Goal: Task Accomplishment & Management: Manage account settings

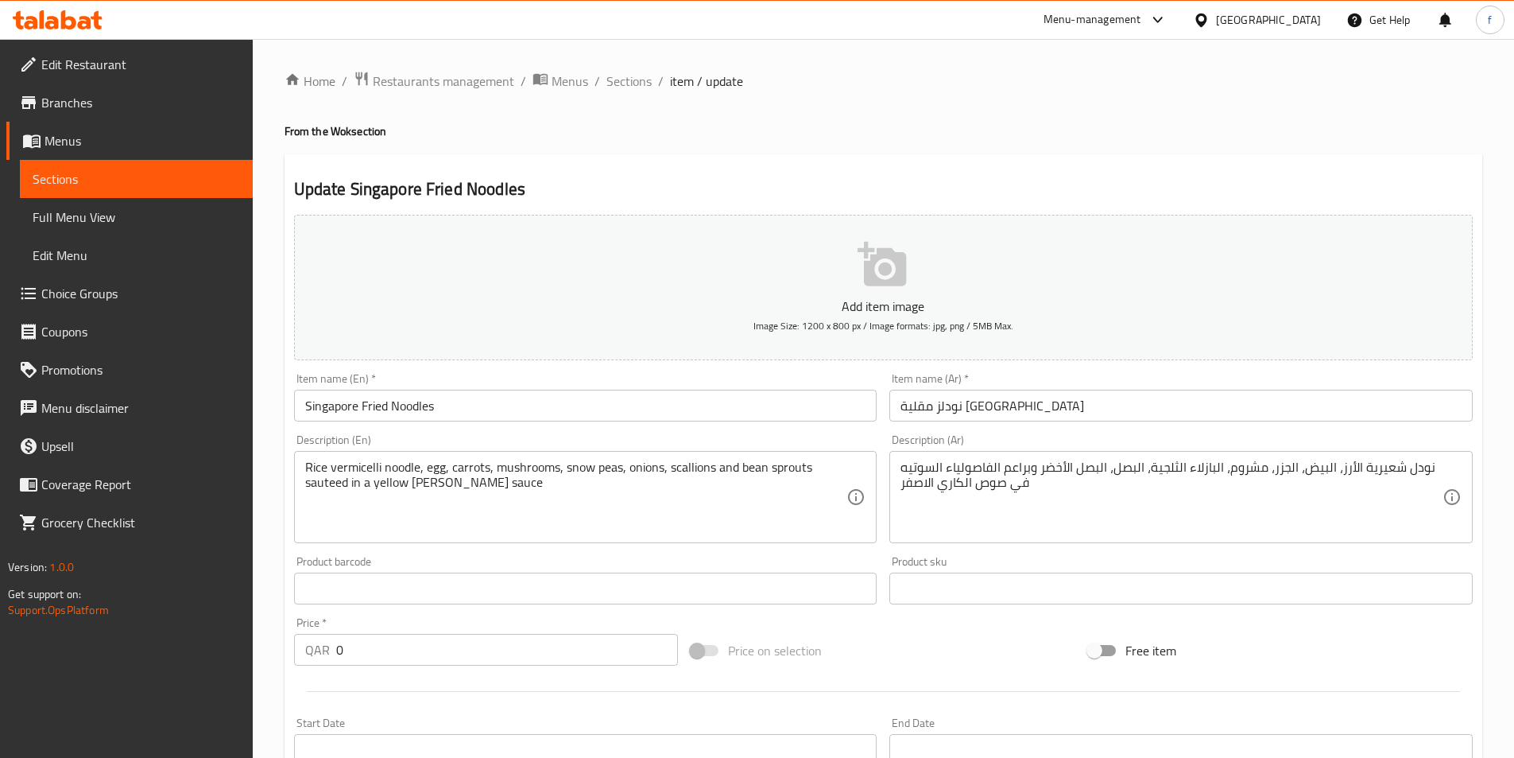
click at [1210, 23] on icon at bounding box center [1201, 20] width 17 height 17
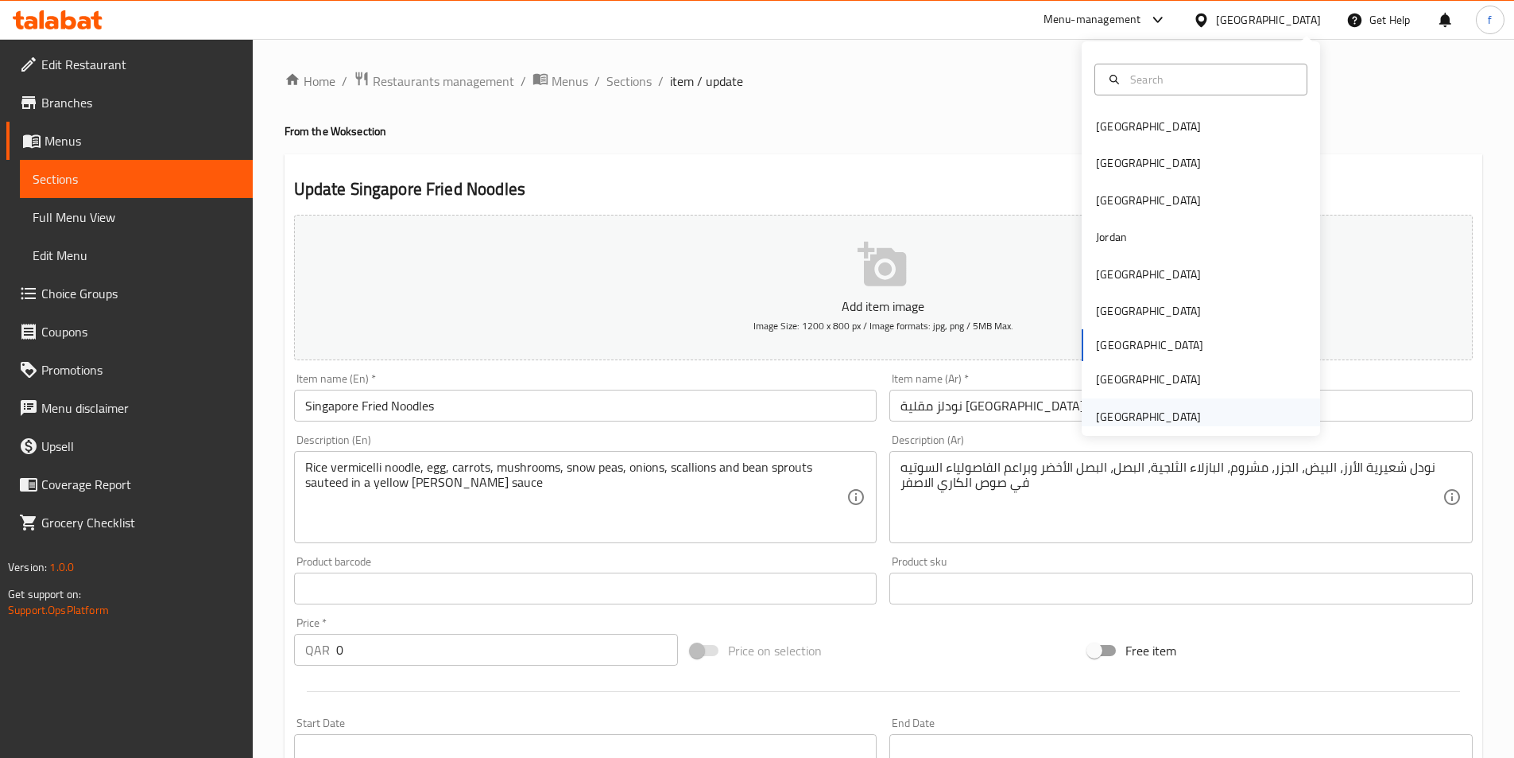
click at [1191, 414] on div "[GEOGRAPHIC_DATA]" at bounding box center [1149, 416] width 130 height 37
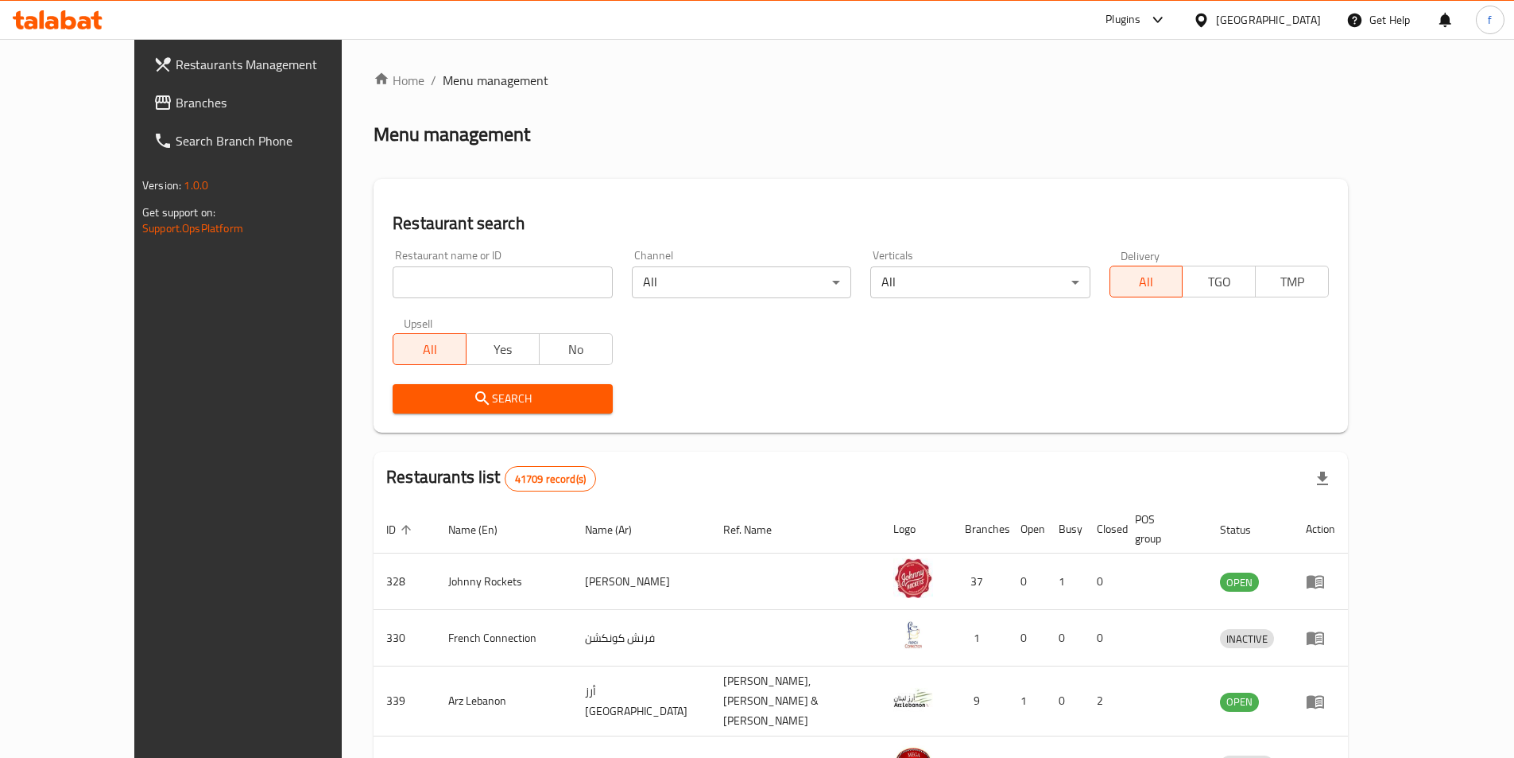
click at [176, 111] on span "Branches" at bounding box center [275, 102] width 199 height 19
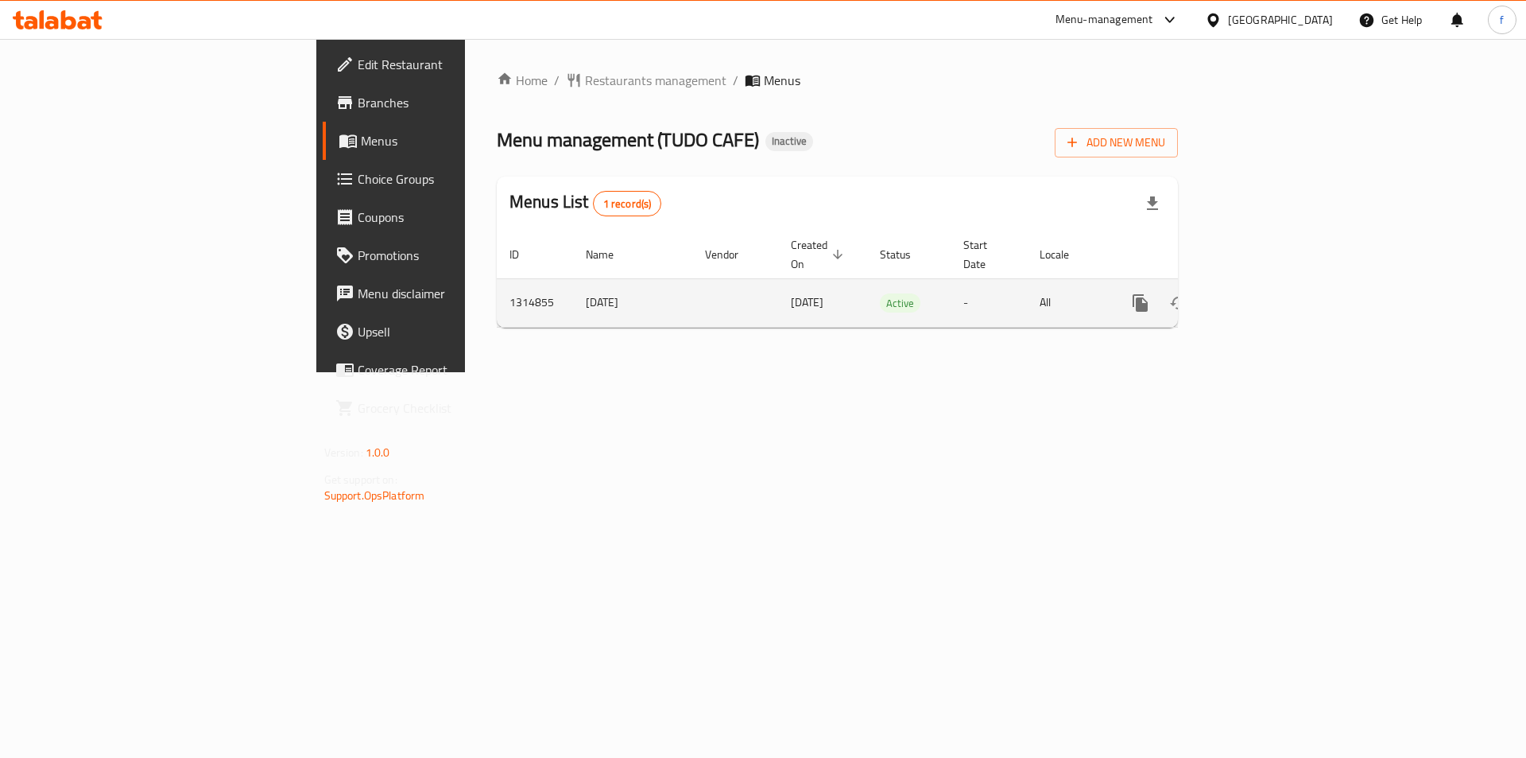
click at [1265, 293] on icon "enhanced table" at bounding box center [1255, 302] width 19 height 19
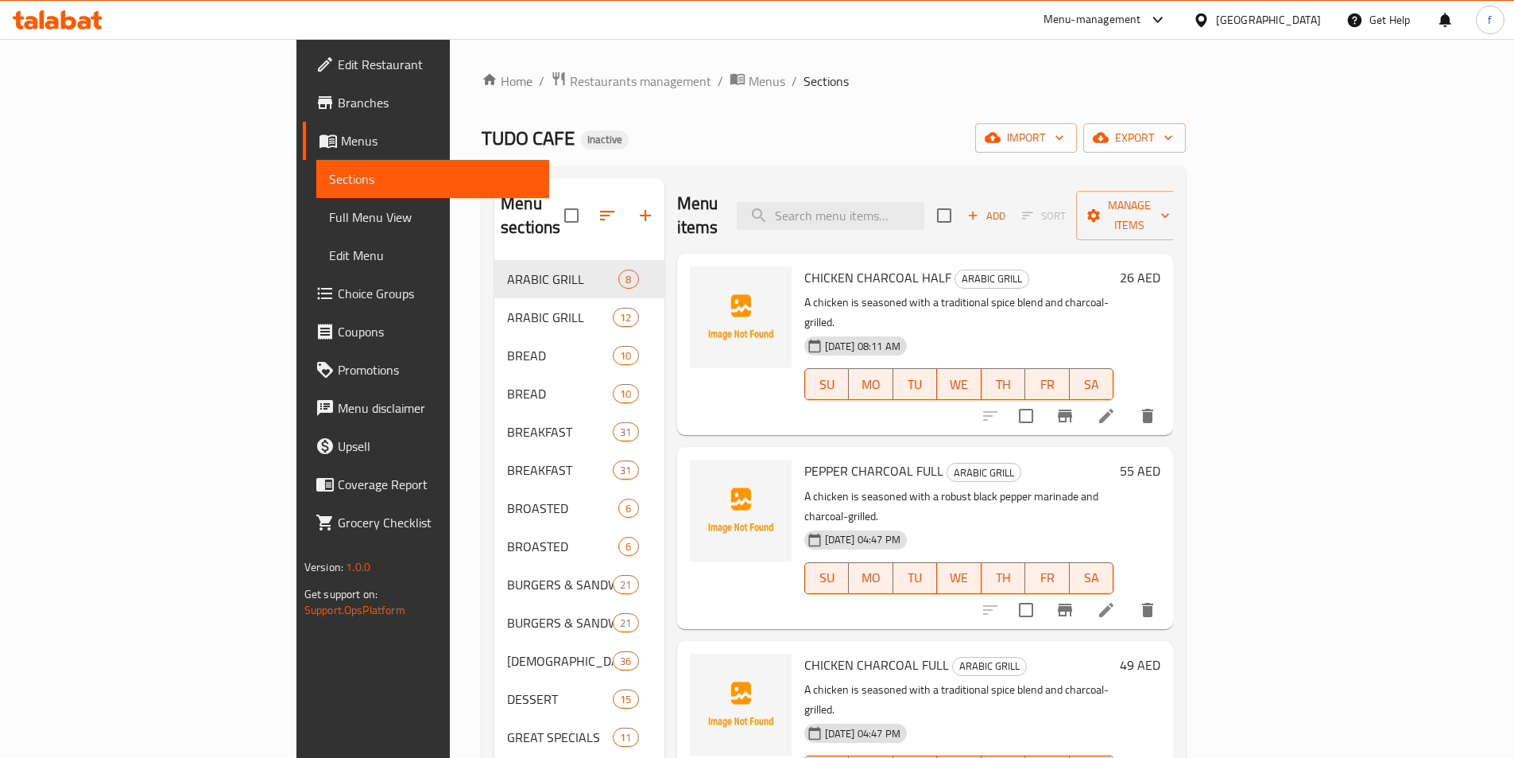
click at [329, 224] on span "Full Menu View" at bounding box center [432, 216] width 207 height 19
click at [329, 225] on span "Full Menu View" at bounding box center [432, 216] width 207 height 19
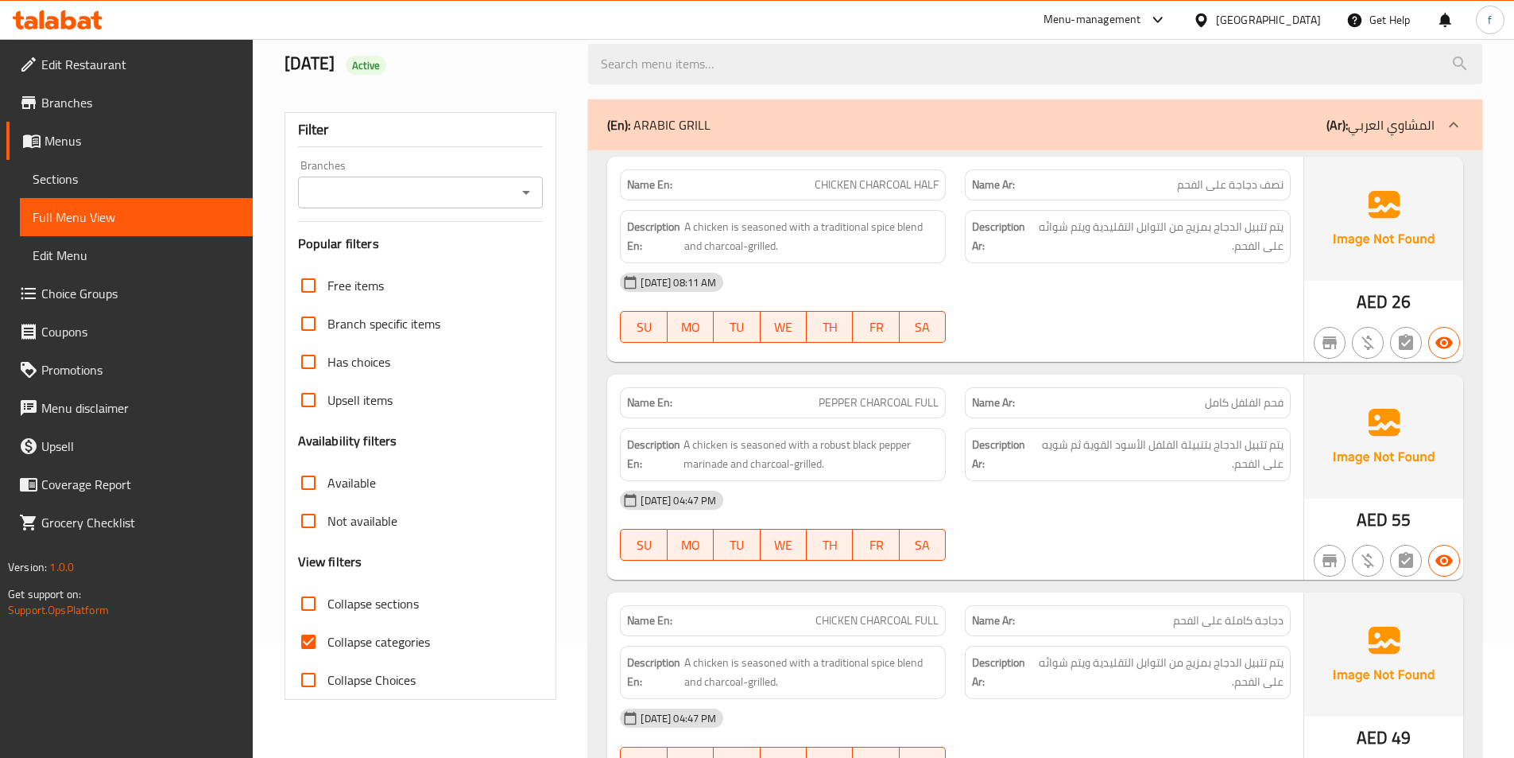
scroll to position [239, 0]
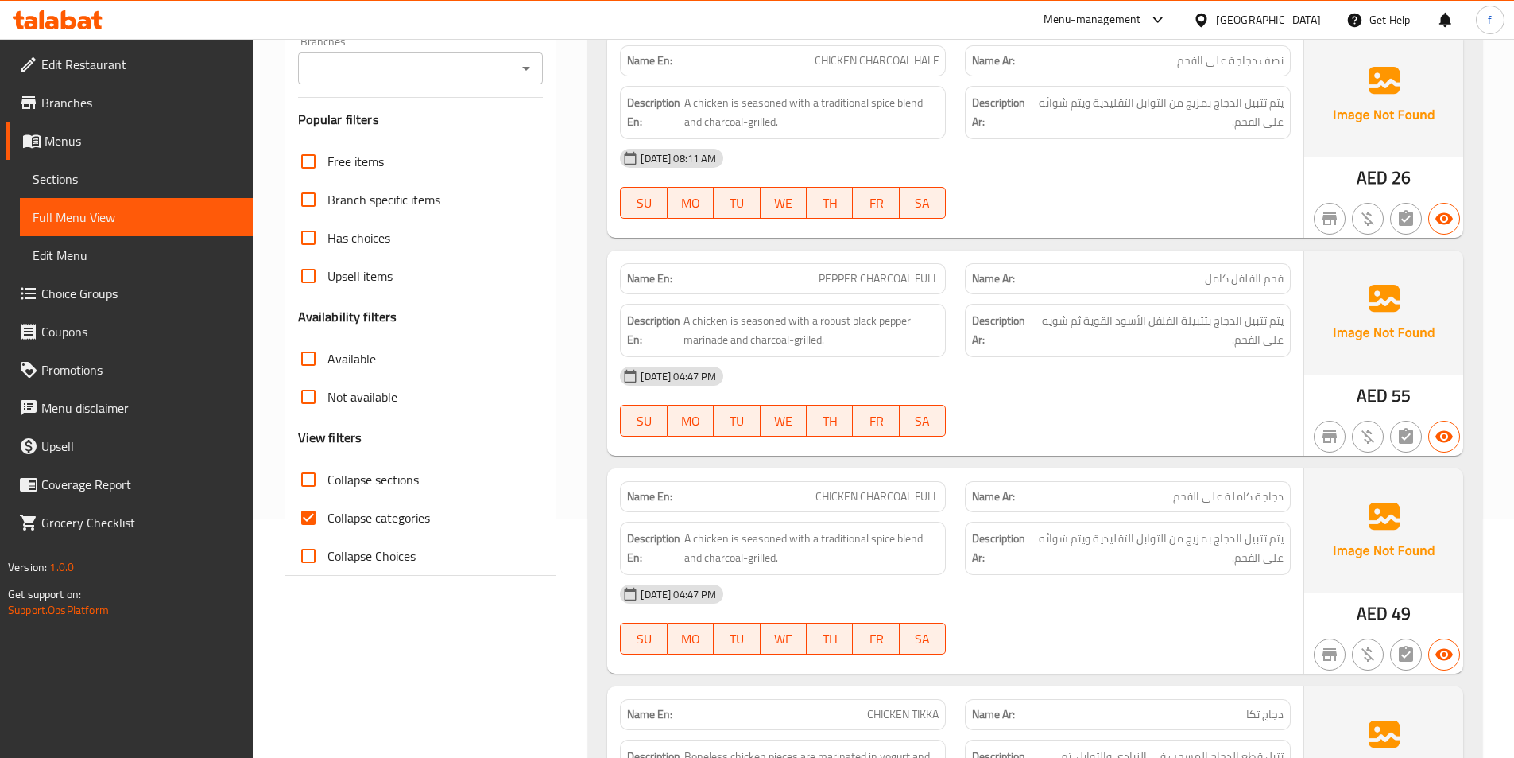
drag, startPoint x: 302, startPoint y: 519, endPoint x: 680, endPoint y: 544, distance: 378.4
click at [303, 519] on input "Collapse categories" at bounding box center [308, 517] width 38 height 38
checkbox input "false"
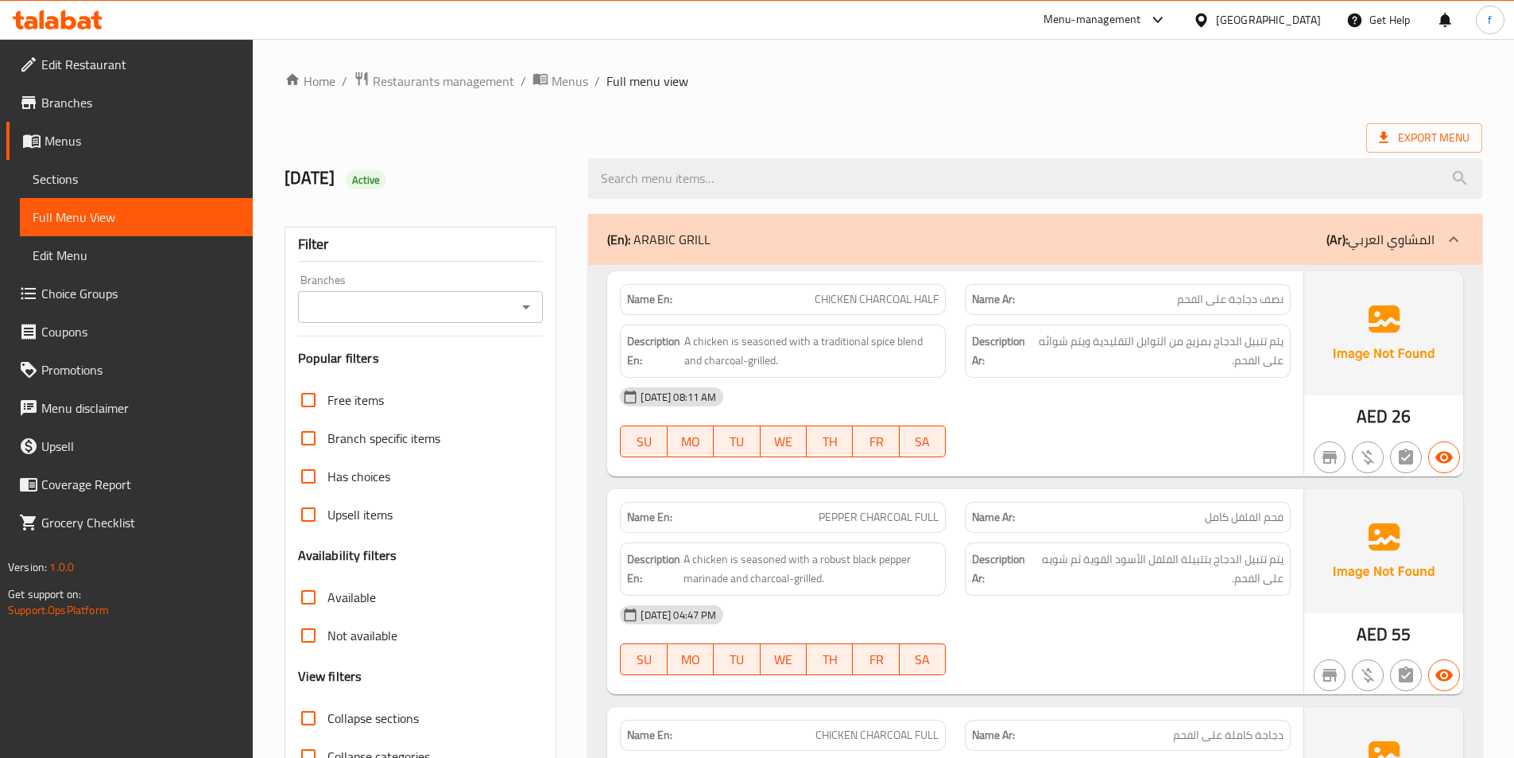
click at [1068, 135] on div "Export Menu" at bounding box center [884, 137] width 1198 height 29
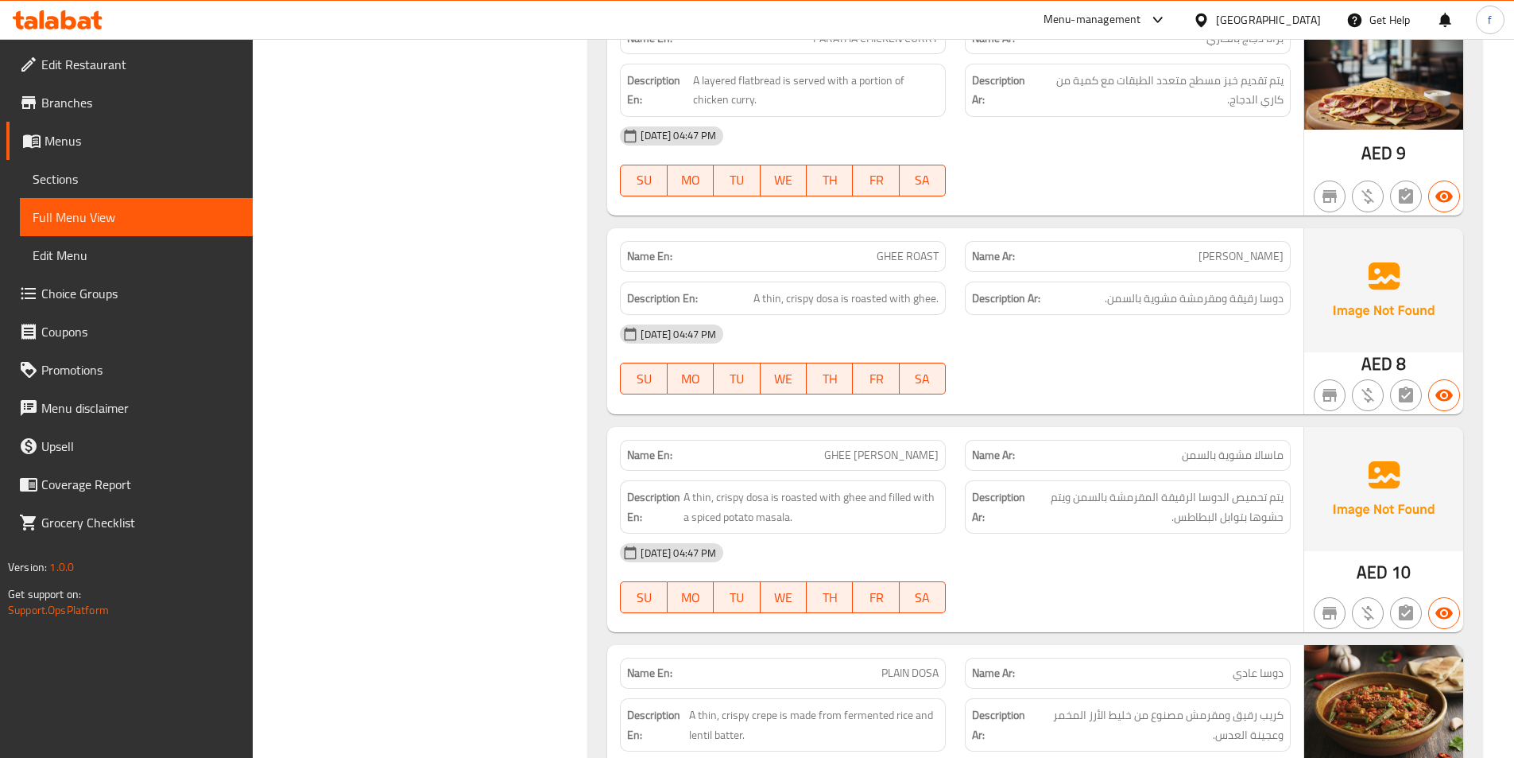
scroll to position [60155, 0]
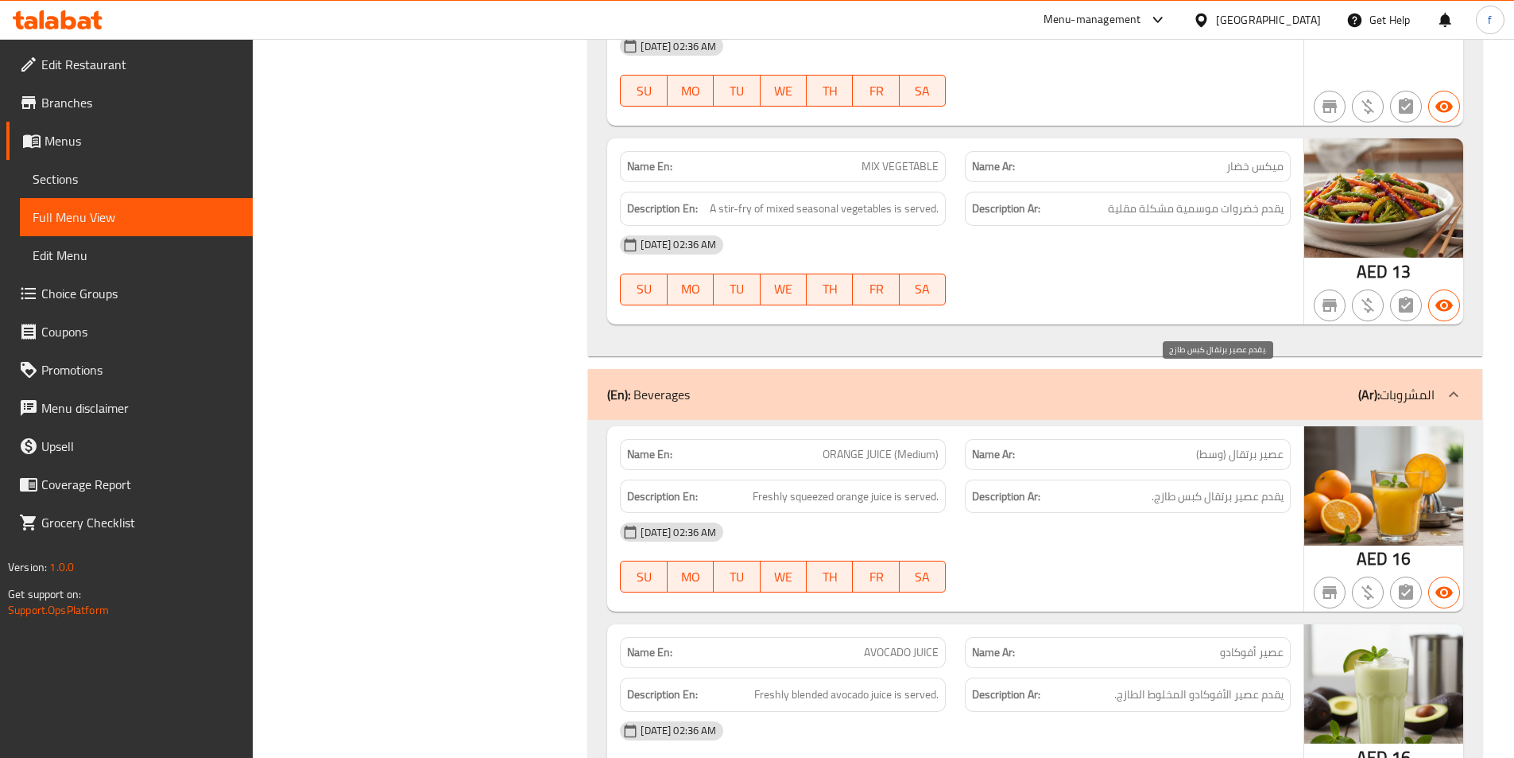
click at [1184, 487] on span "يقدم عصير برتقال كبس طازج." at bounding box center [1218, 497] width 132 height 20
click at [815, 487] on span "Freshly squeezed orange juice is served." at bounding box center [846, 497] width 186 height 20
click at [1174, 487] on span "يقدم عصير برتقال كبس طازج." at bounding box center [1218, 497] width 132 height 20
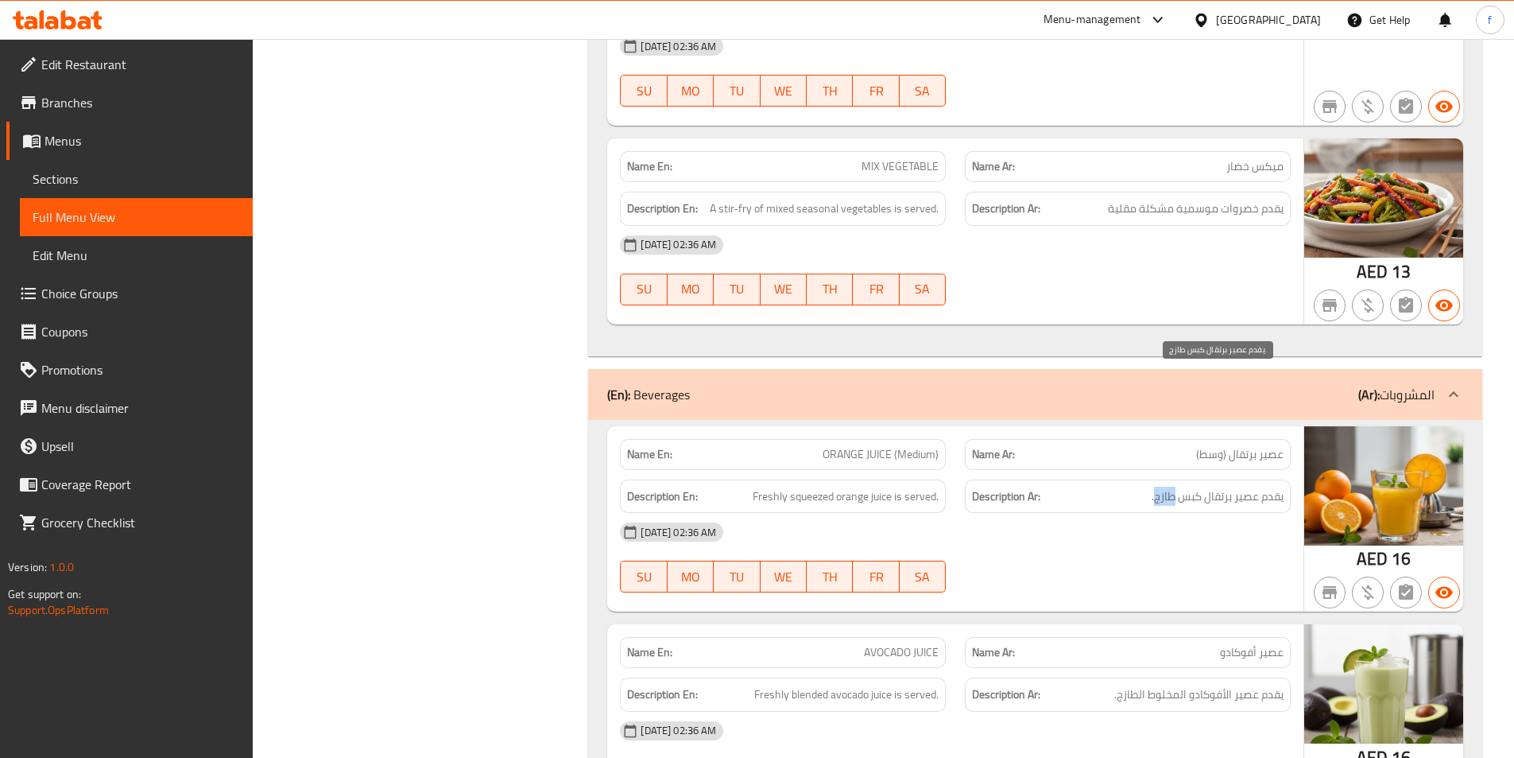
click at [1174, 487] on span "يقدم عصير برتقال كبس طازج." at bounding box center [1218, 497] width 132 height 20
click at [793, 487] on span "Freshly squeezed orange juice is served." at bounding box center [846, 497] width 186 height 20
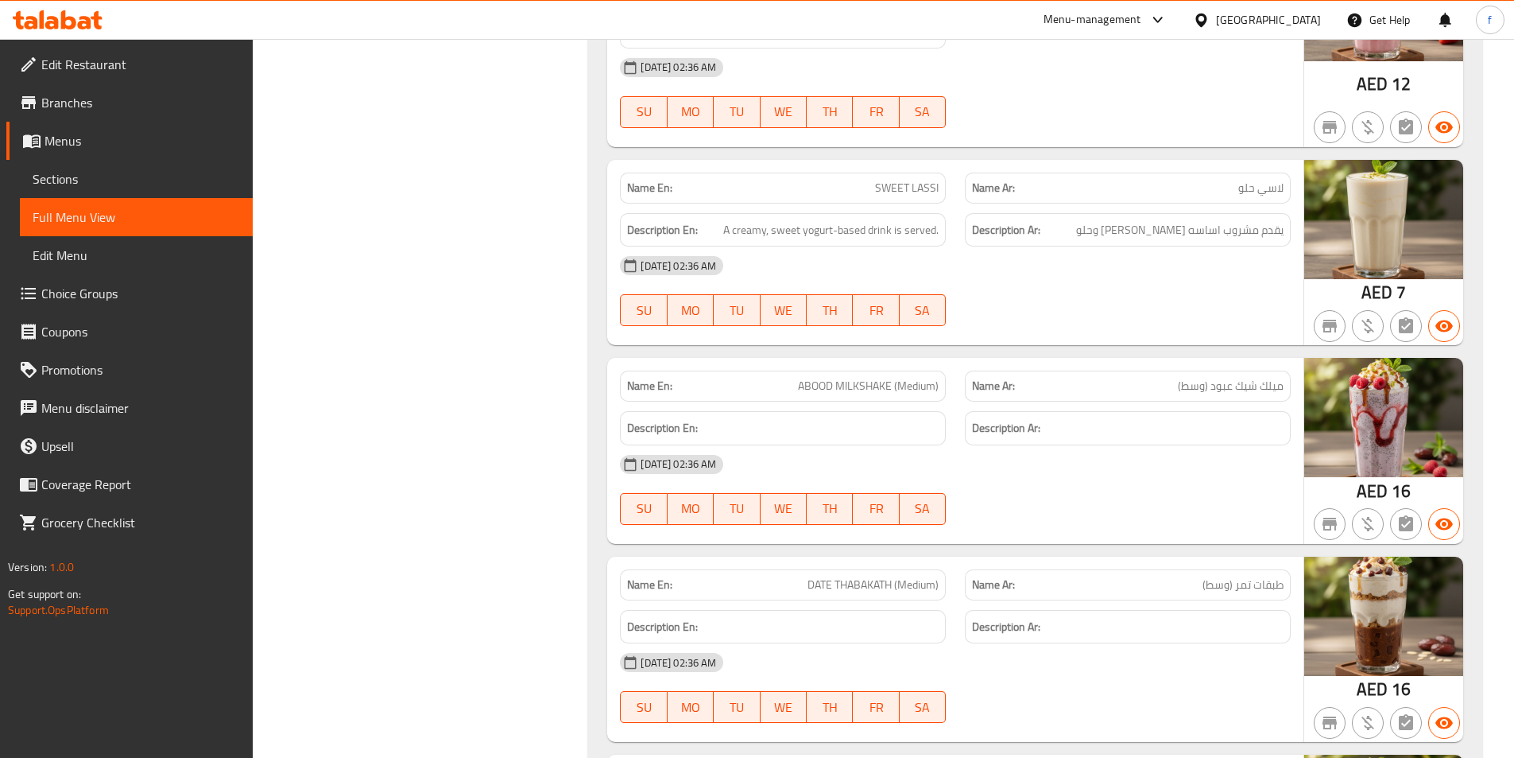
scroll to position [64534, 0]
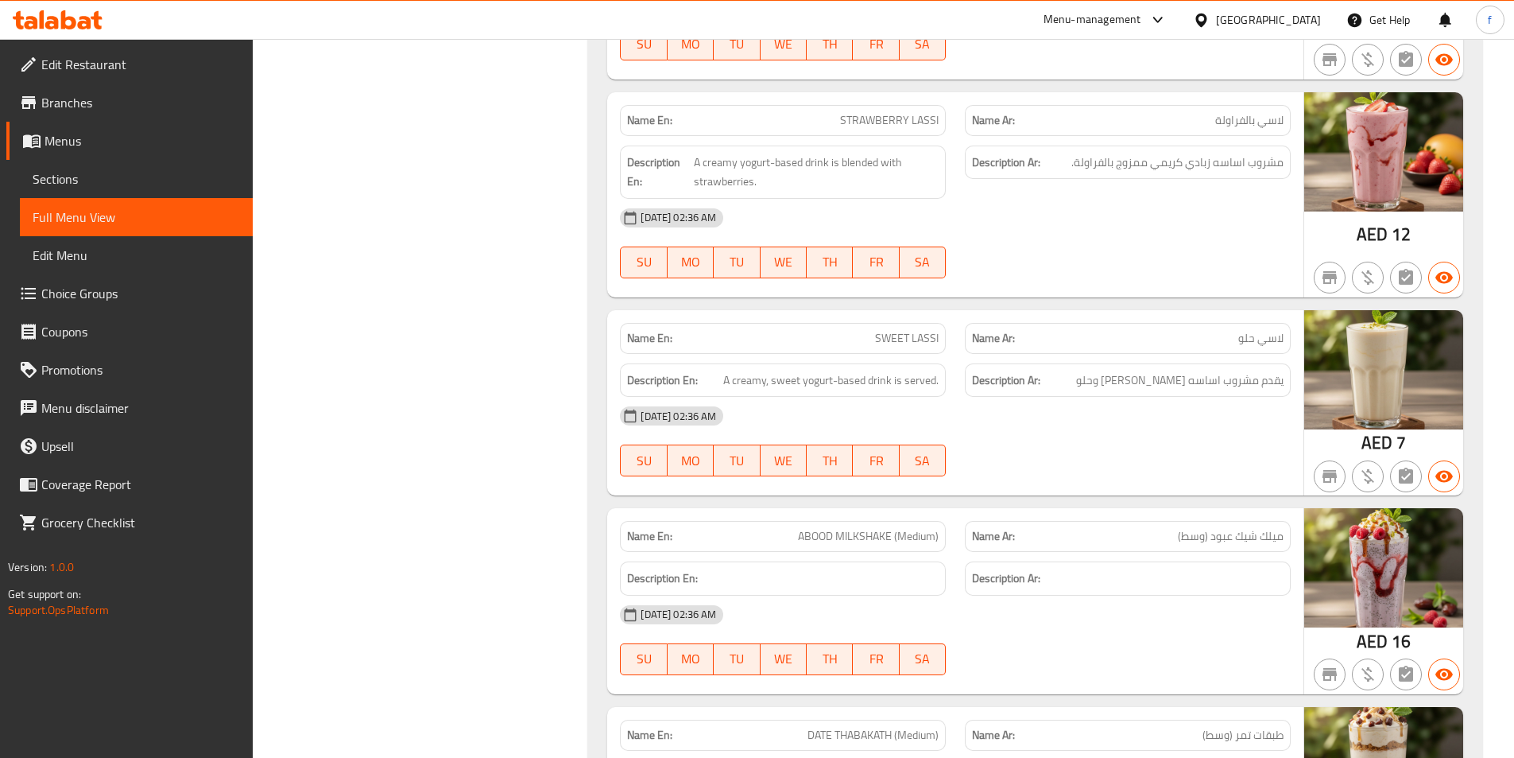
click at [1080, 199] on div "29-09-2025 02:36 AM SU MO TU WE TH FR SA" at bounding box center [956, 243] width 690 height 89
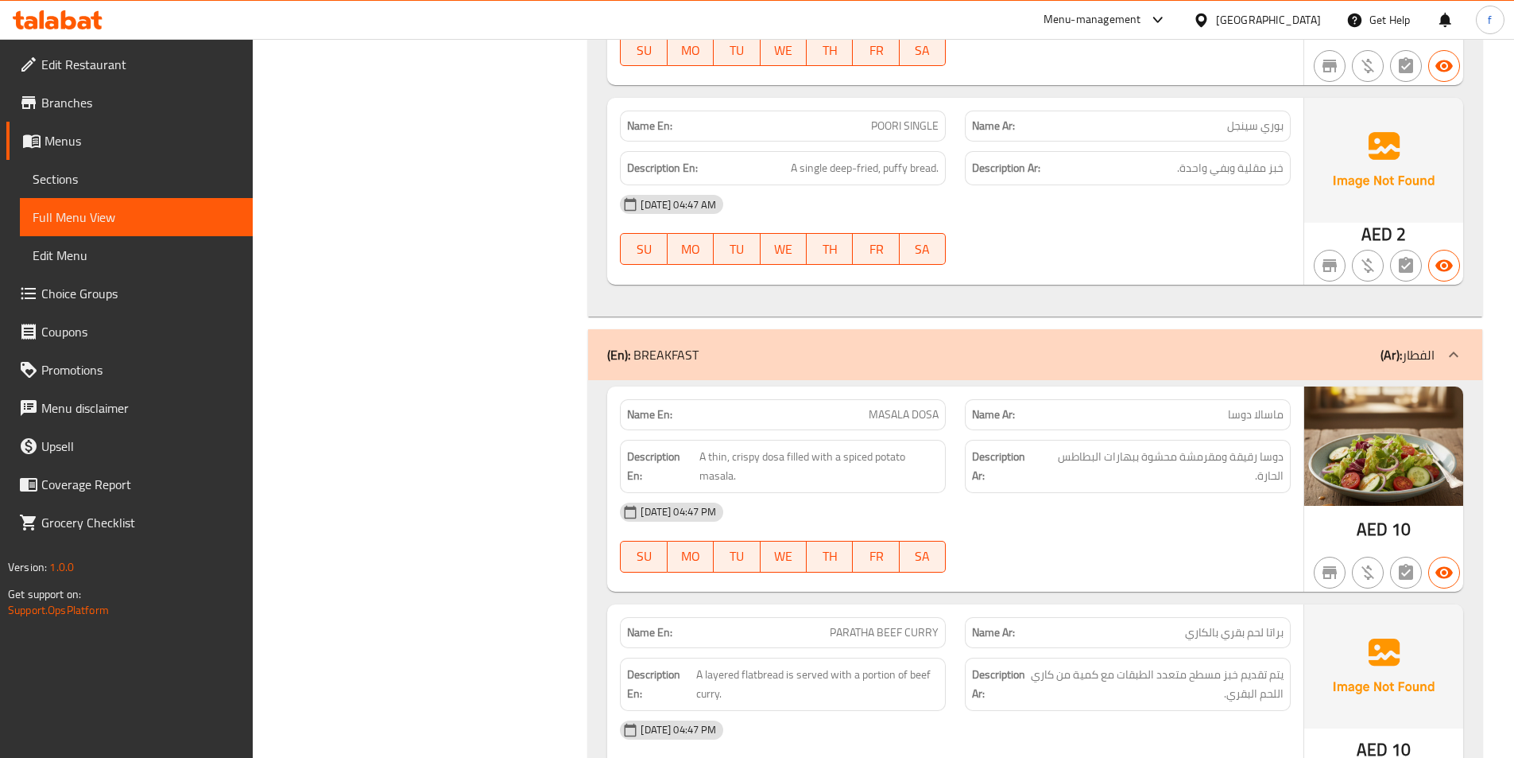
click at [906, 406] on span "MASALA DOSA" at bounding box center [904, 414] width 70 height 17
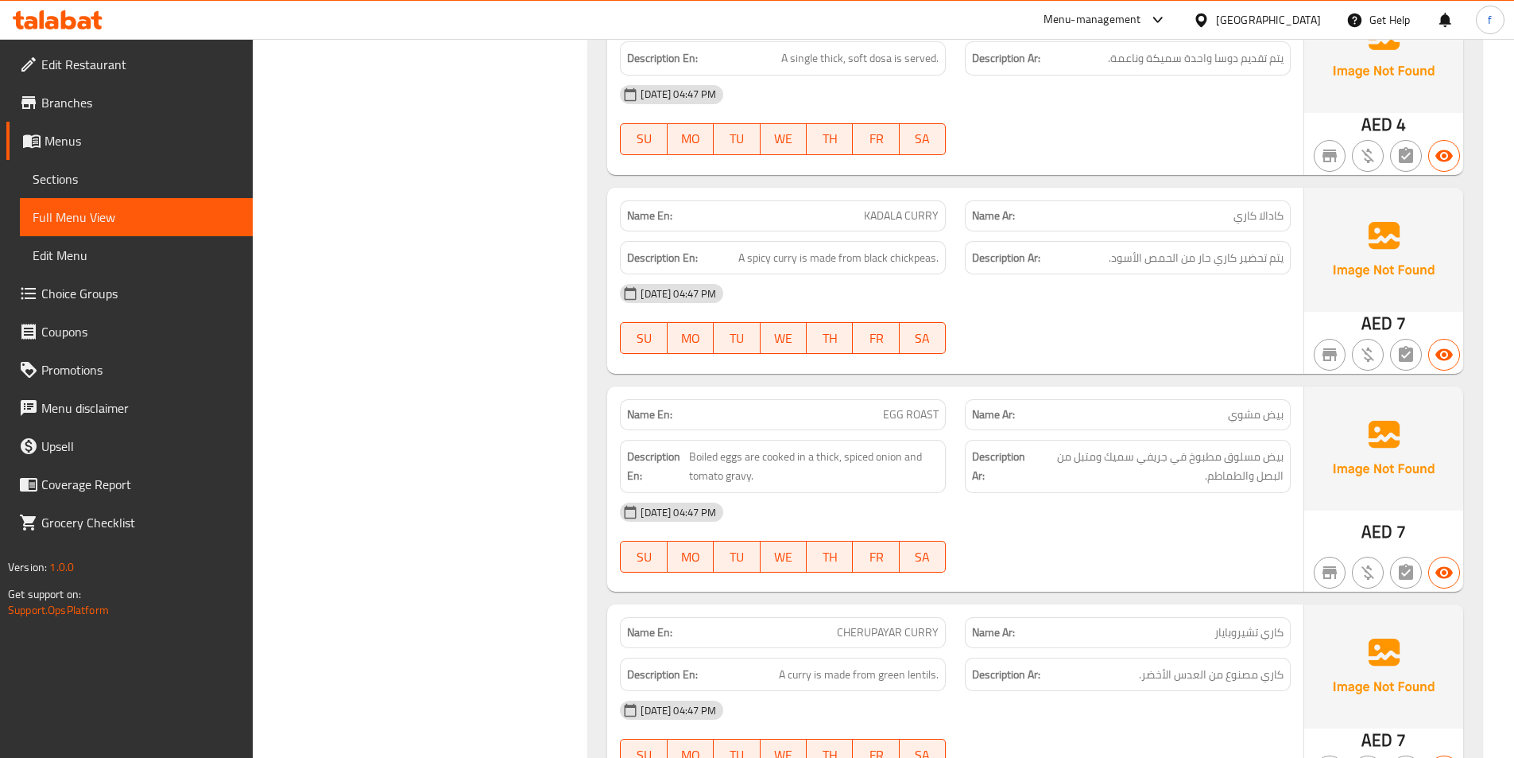
scroll to position [13241, 0]
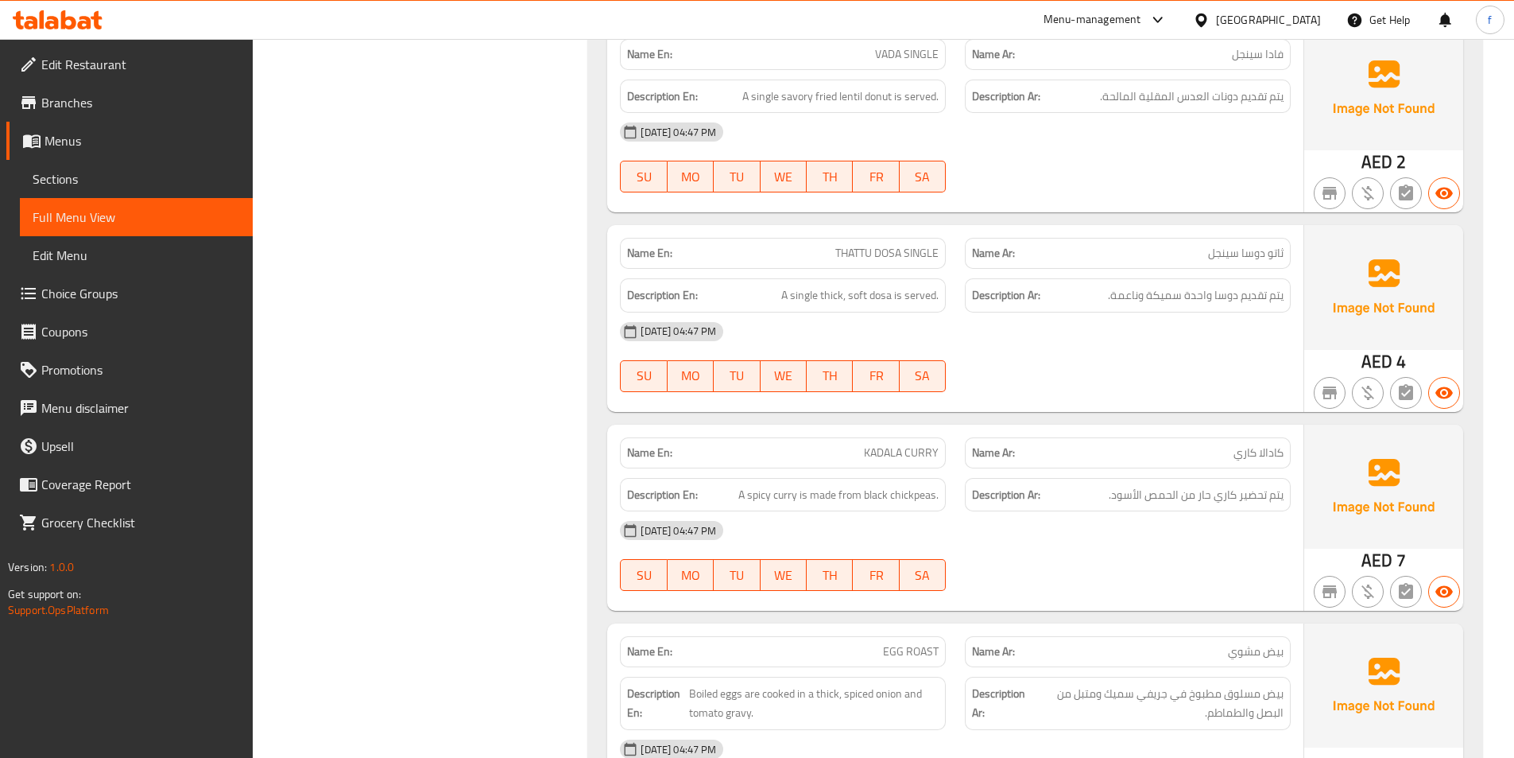
click at [863, 245] on span "THATTU DOSA SINGLE" at bounding box center [887, 253] width 103 height 17
click at [850, 285] on span "A single thick, soft dosa is served." at bounding box center [859, 295] width 157 height 20
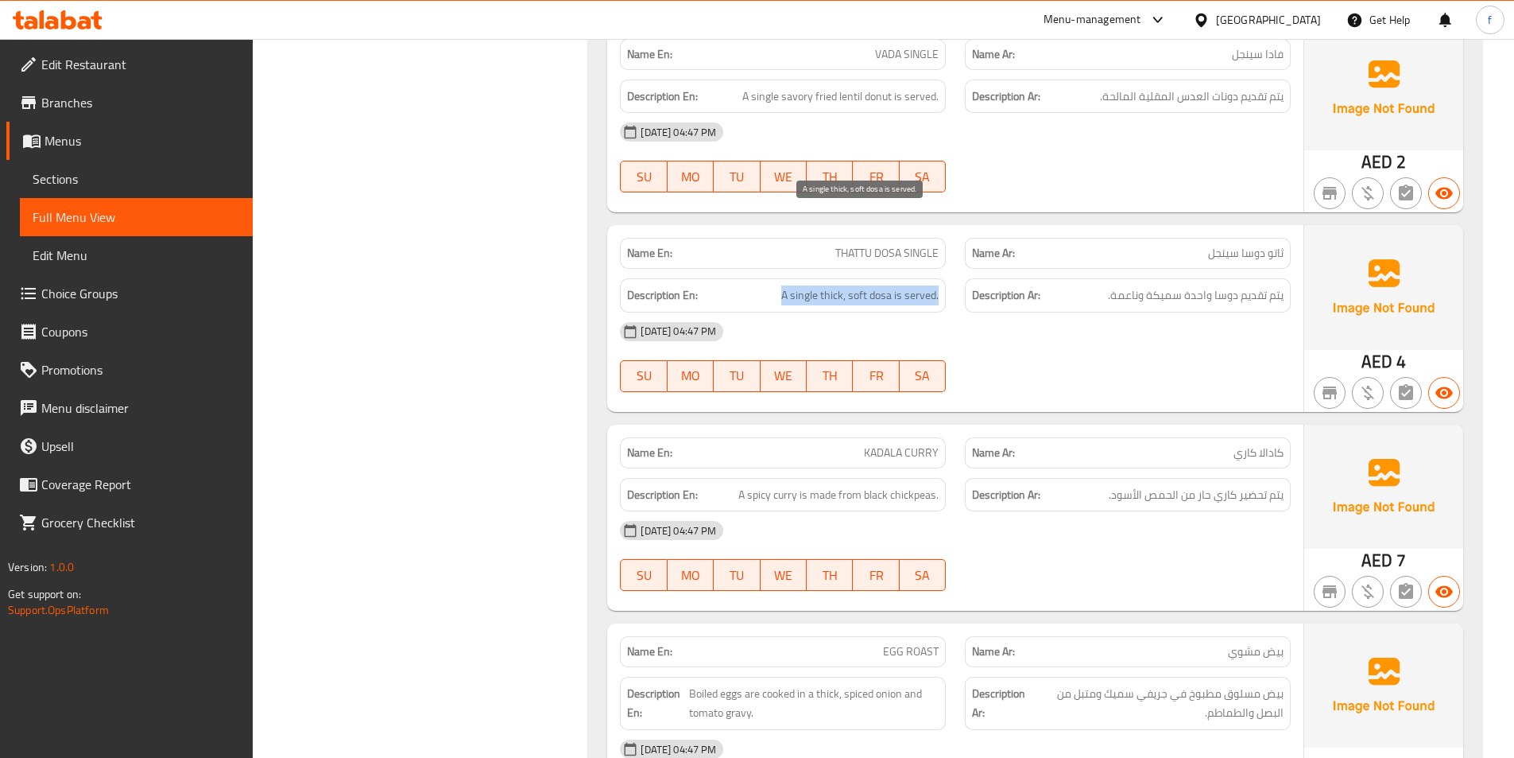
click at [850, 285] on span "A single thick, soft dosa is served." at bounding box center [859, 295] width 157 height 20
click at [1183, 312] on div "[DATE] 04:47 PM" at bounding box center [956, 331] width 690 height 38
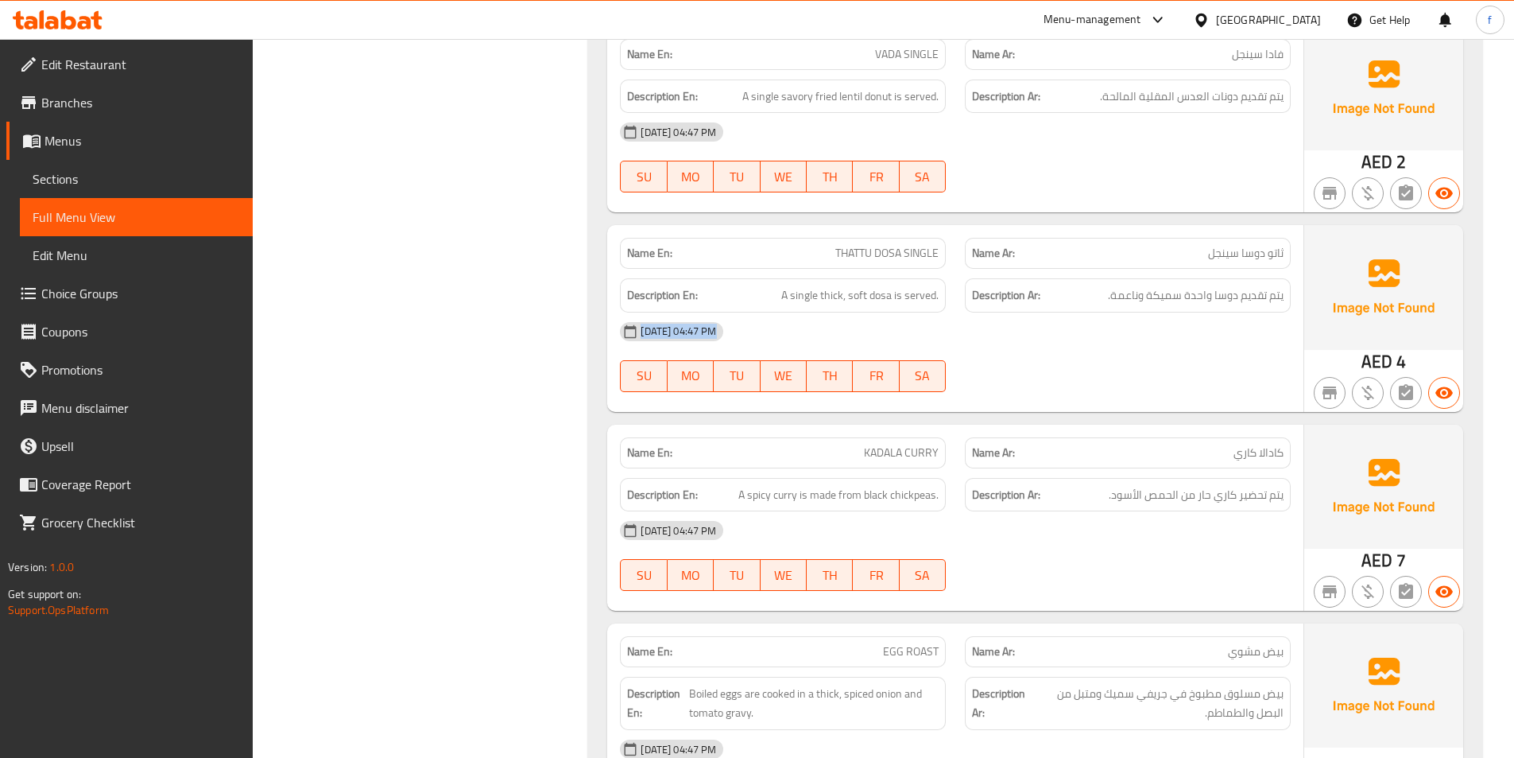
click at [1183, 312] on div "[DATE] 04:47 PM" at bounding box center [956, 331] width 690 height 38
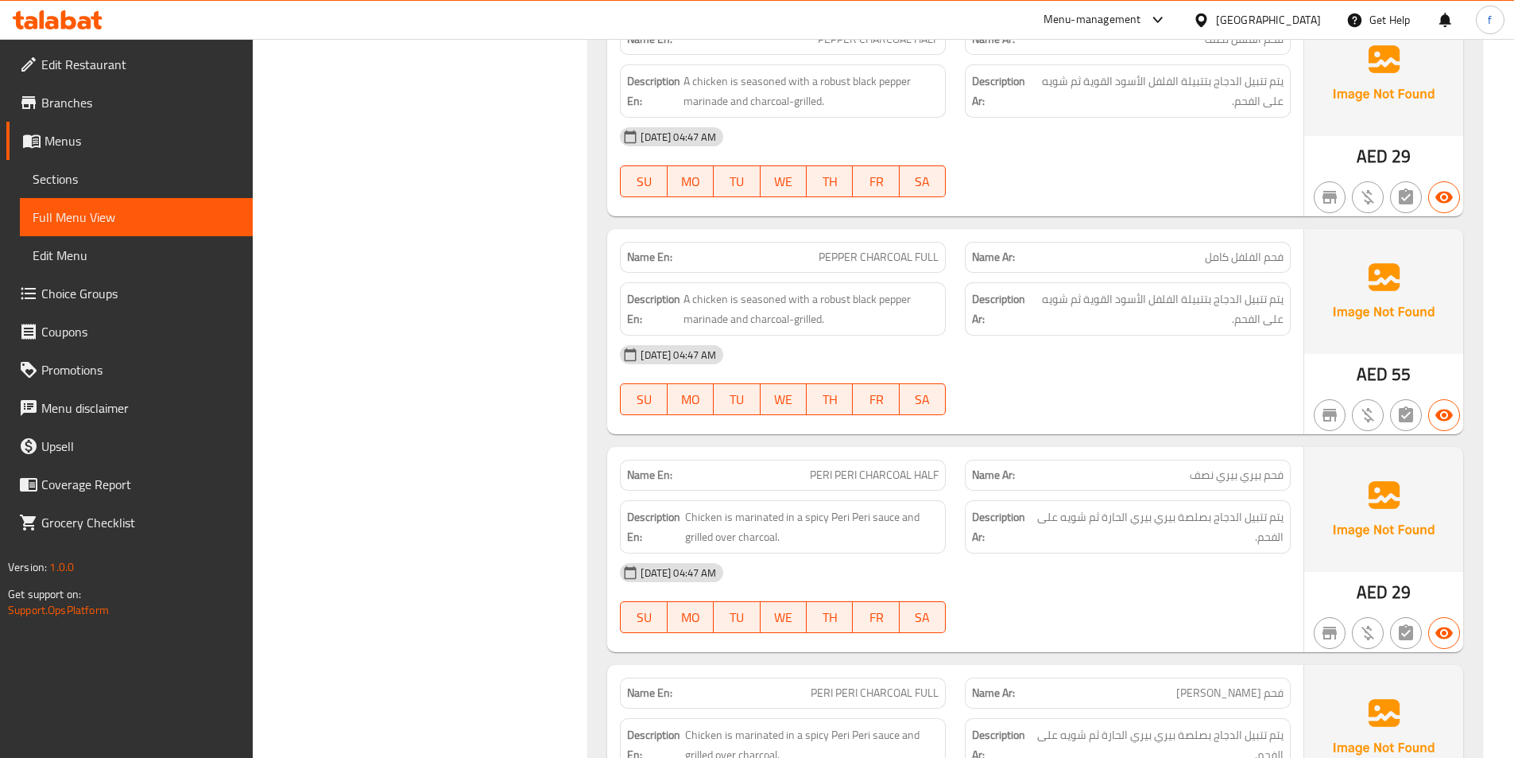
scroll to position [0, 0]
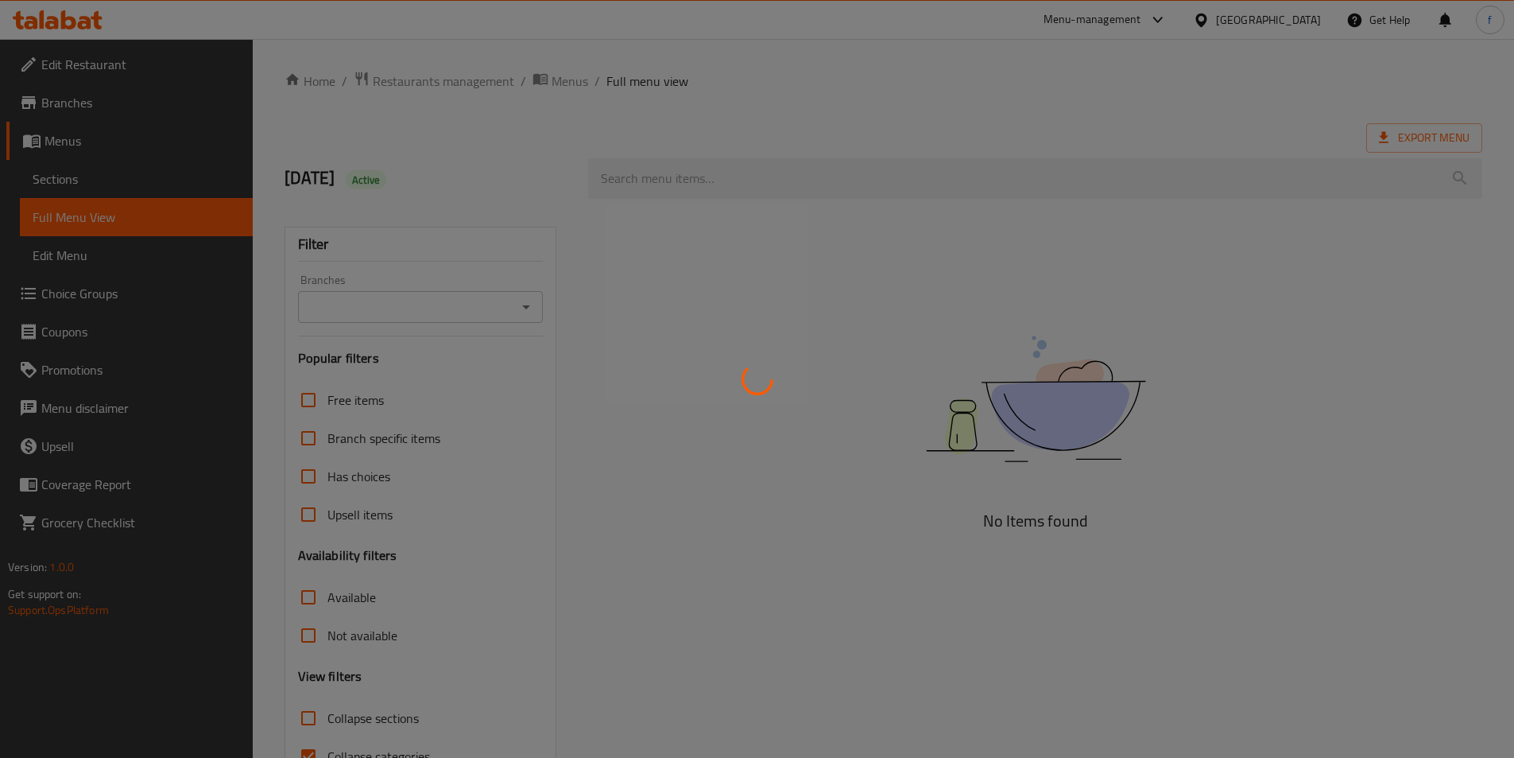
click at [113, 175] on div at bounding box center [757, 379] width 1514 height 758
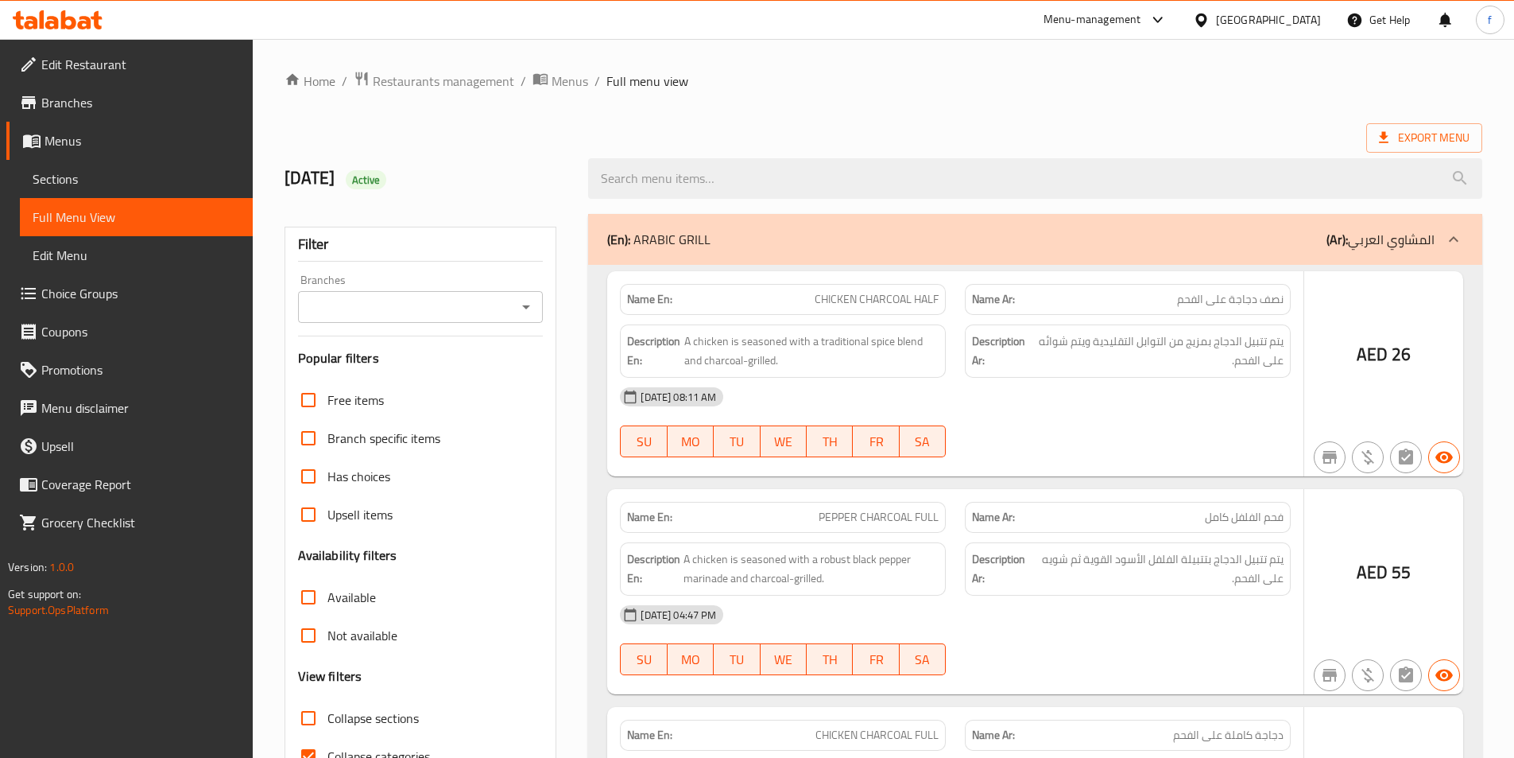
click at [29, 186] on div at bounding box center [757, 379] width 1514 height 758
click at [32, 181] on div at bounding box center [757, 379] width 1514 height 758
click at [161, 183] on div at bounding box center [757, 379] width 1514 height 758
click at [71, 188] on div at bounding box center [757, 379] width 1514 height 758
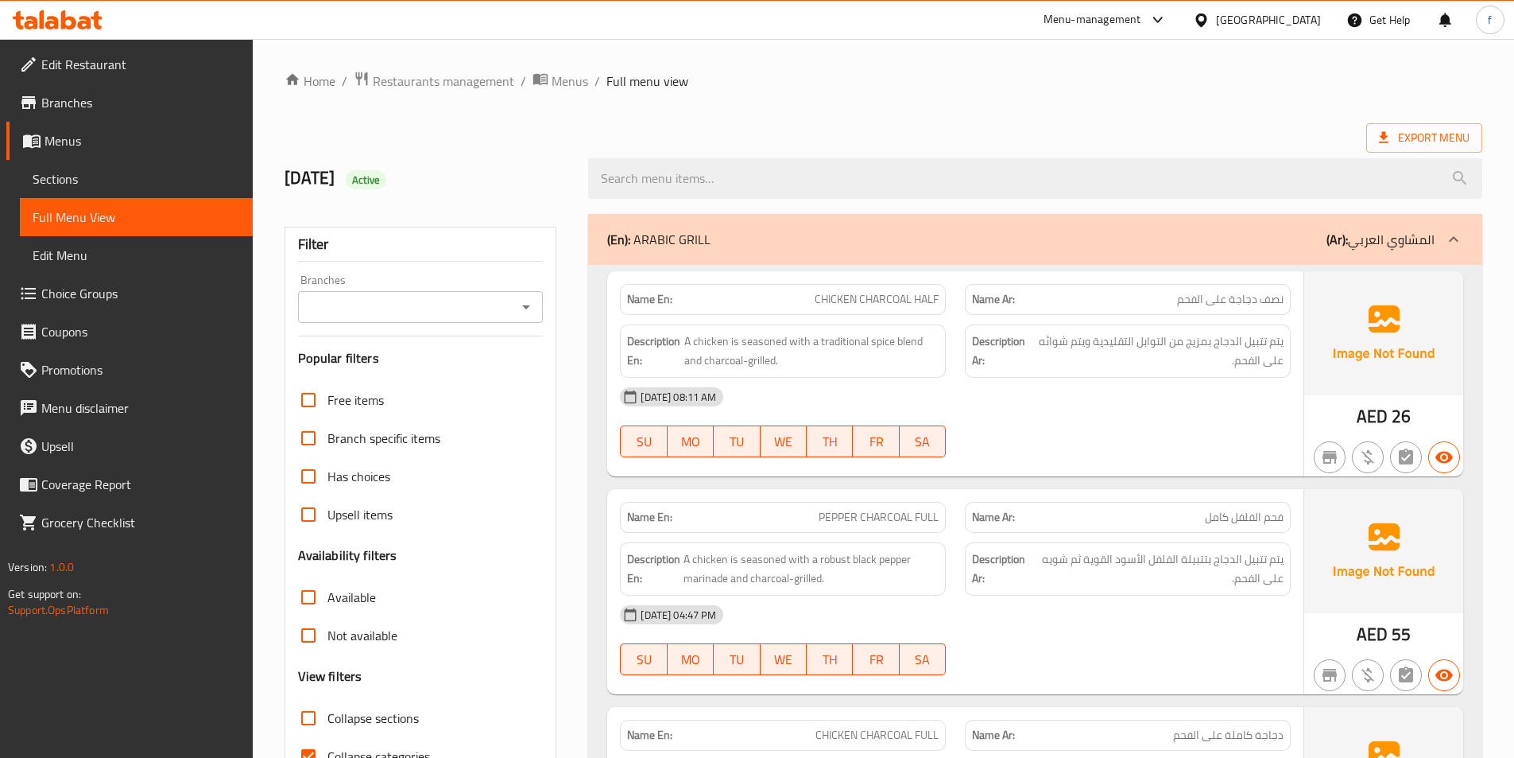
click at [41, 194] on link "Sections" at bounding box center [136, 179] width 233 height 38
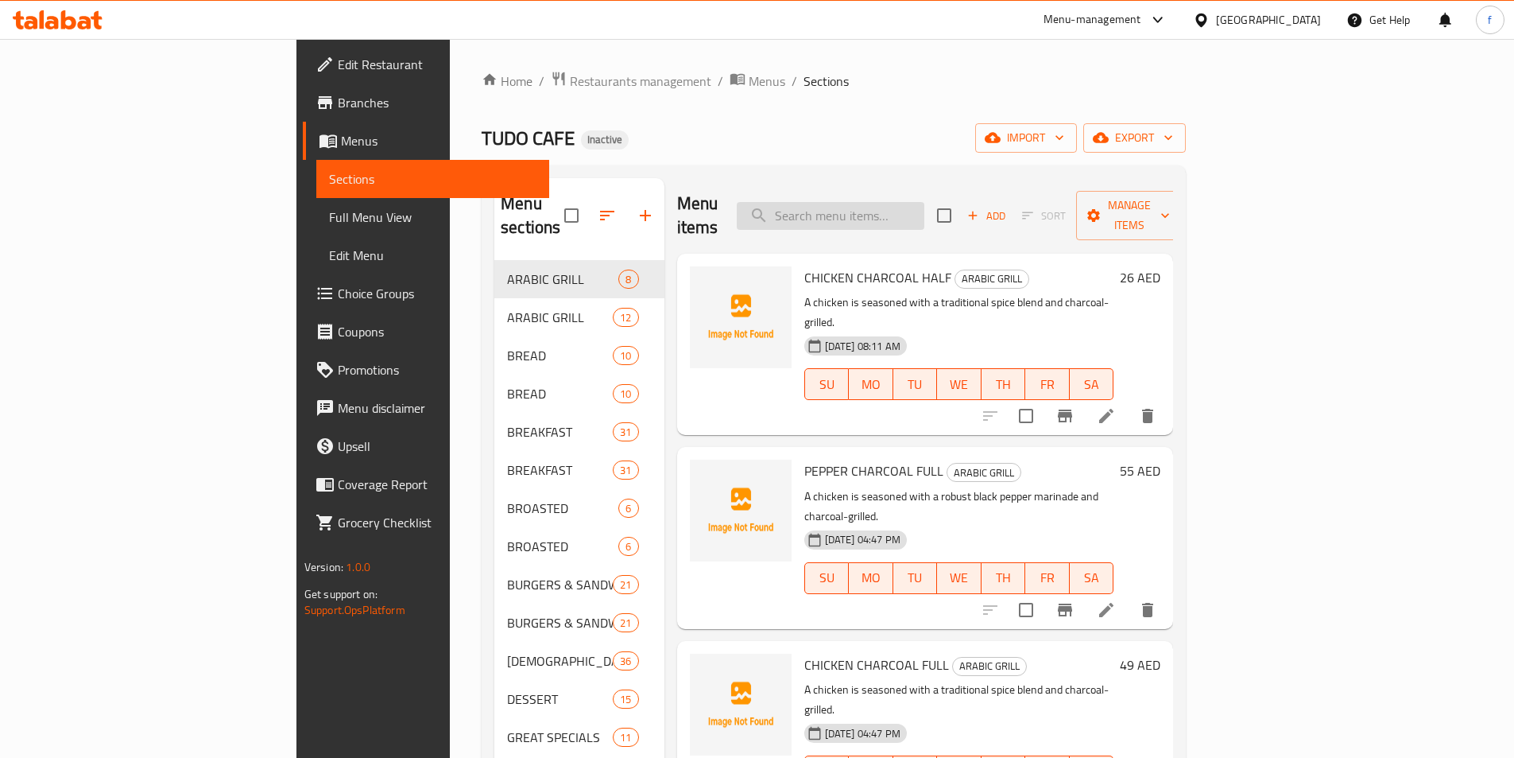
click at [925, 202] on input "search" at bounding box center [831, 216] width 188 height 28
paste input "MASALA DOSA"
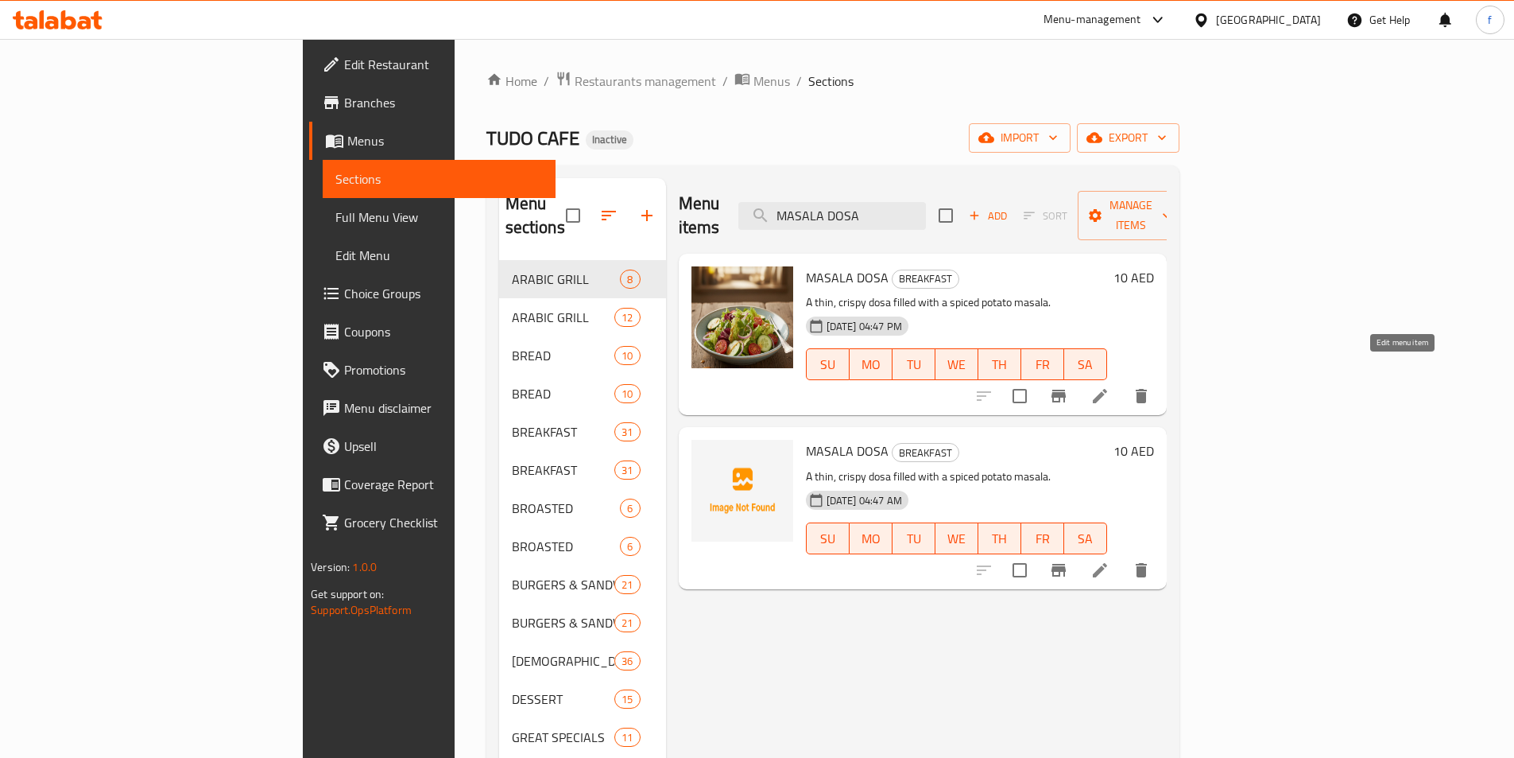
type input "MASALA DOSA"
click at [1110, 386] on icon at bounding box center [1100, 395] width 19 height 19
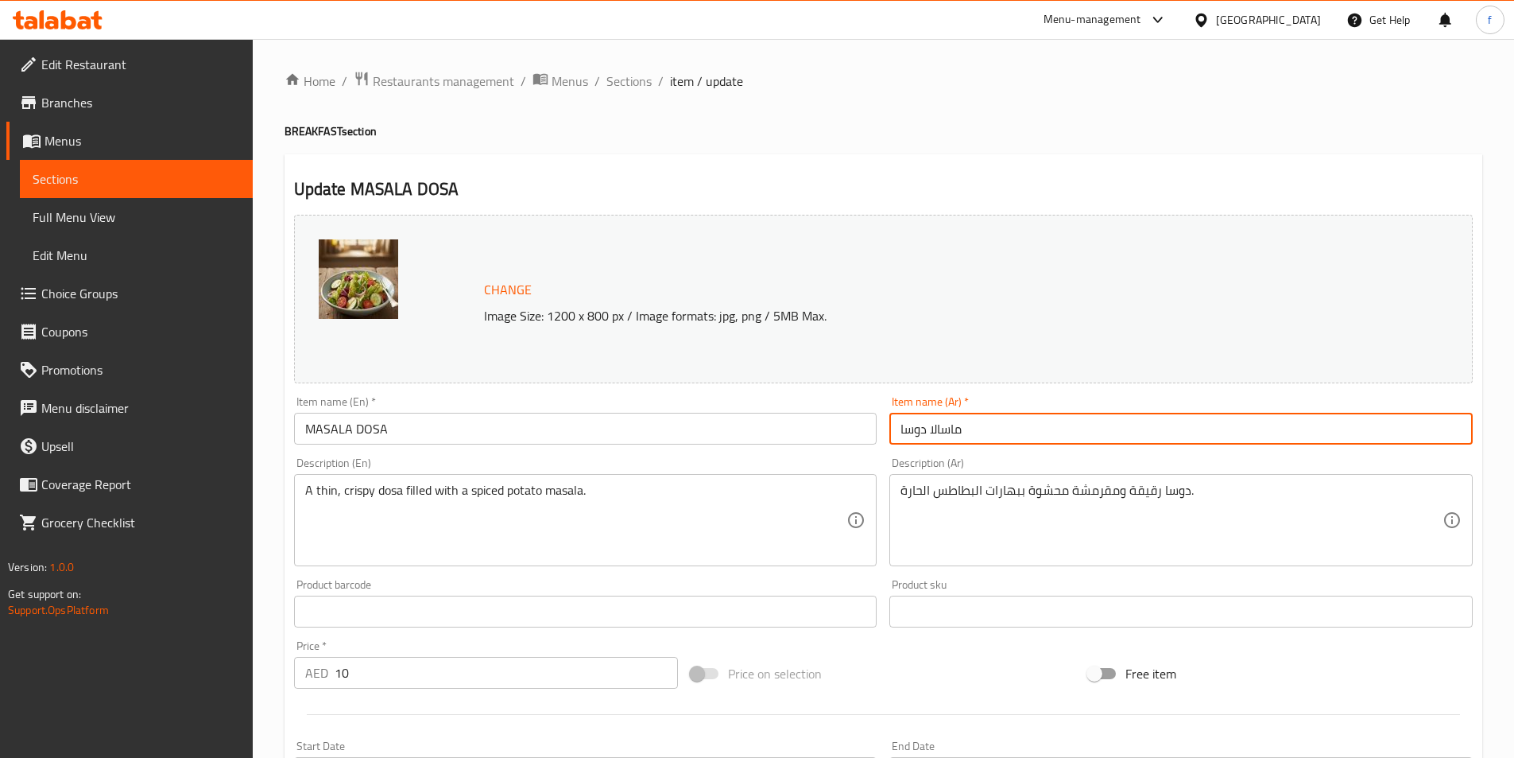
click at [1094, 416] on input "ماسالا دوسا" at bounding box center [1182, 429] width 584 height 32
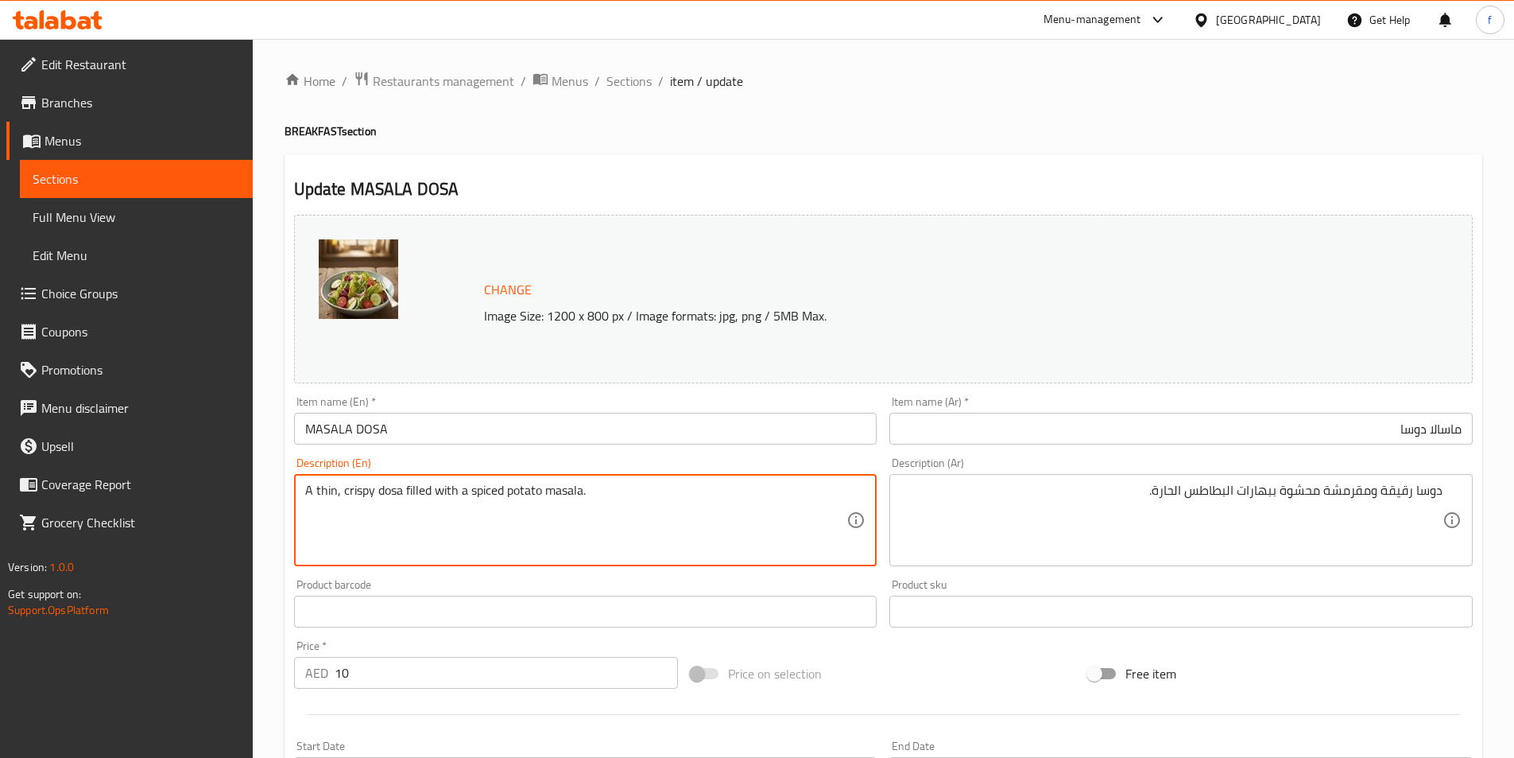
click at [381, 487] on textarea "A thin, crispy dosa filled with a spiced potato masala." at bounding box center [576, 521] width 542 height 76
click at [343, 493] on textarea "A thin, crispy dosa filled with a spiced potato masala." at bounding box center [576, 521] width 542 height 76
click at [309, 493] on textarea "A thin, crispy dosa filled with a spiced potato masala." at bounding box center [576, 521] width 542 height 76
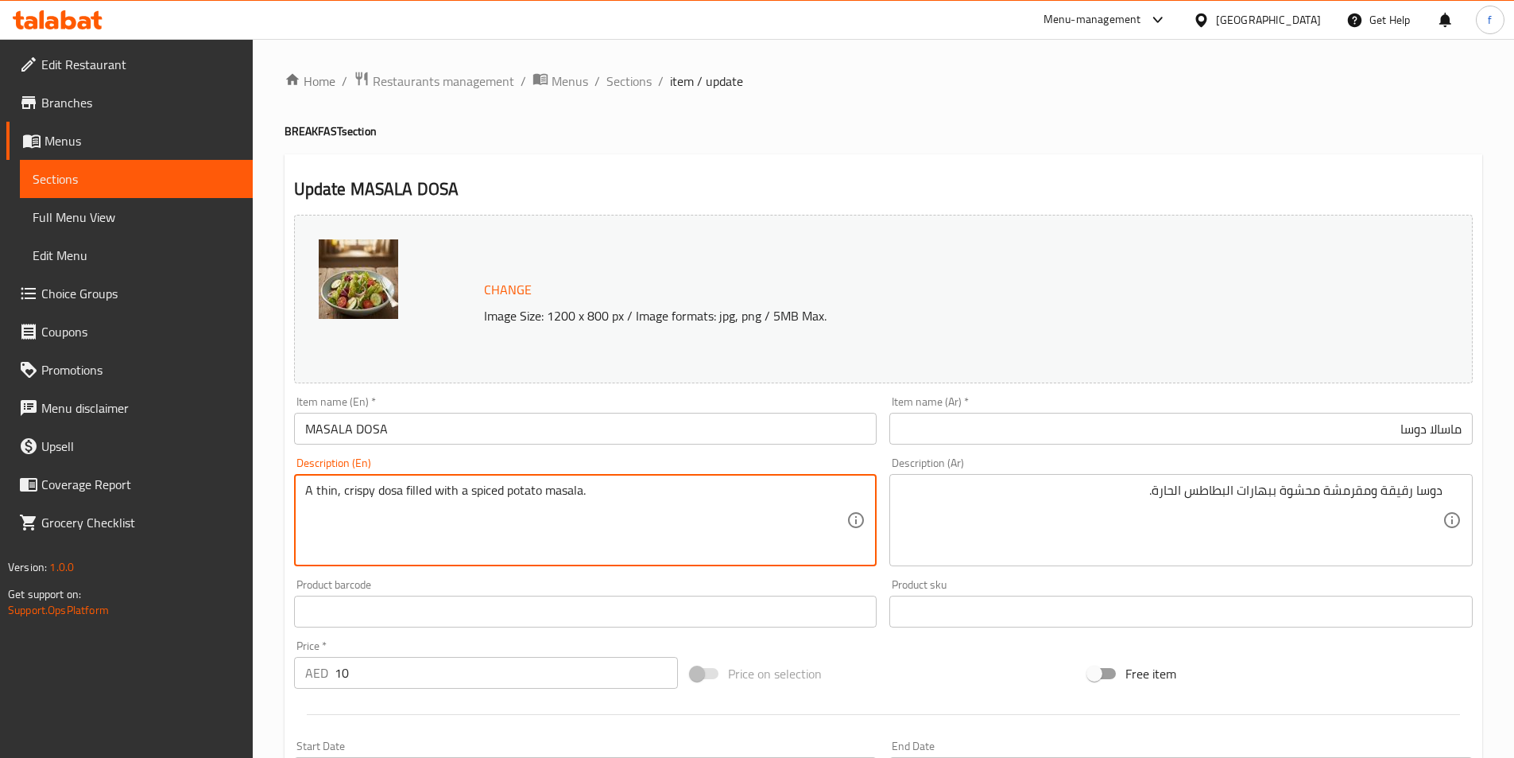
click at [405, 490] on textarea "A thin, crispy dosa filled with a spiced potato masala." at bounding box center [576, 521] width 542 height 76
click at [474, 489] on textarea "A thin, crispy dosa filled with a spiced potato masala." at bounding box center [576, 521] width 542 height 76
click at [532, 489] on textarea "A thin, crispy dosa filled with a spiced potato masala." at bounding box center [576, 521] width 542 height 76
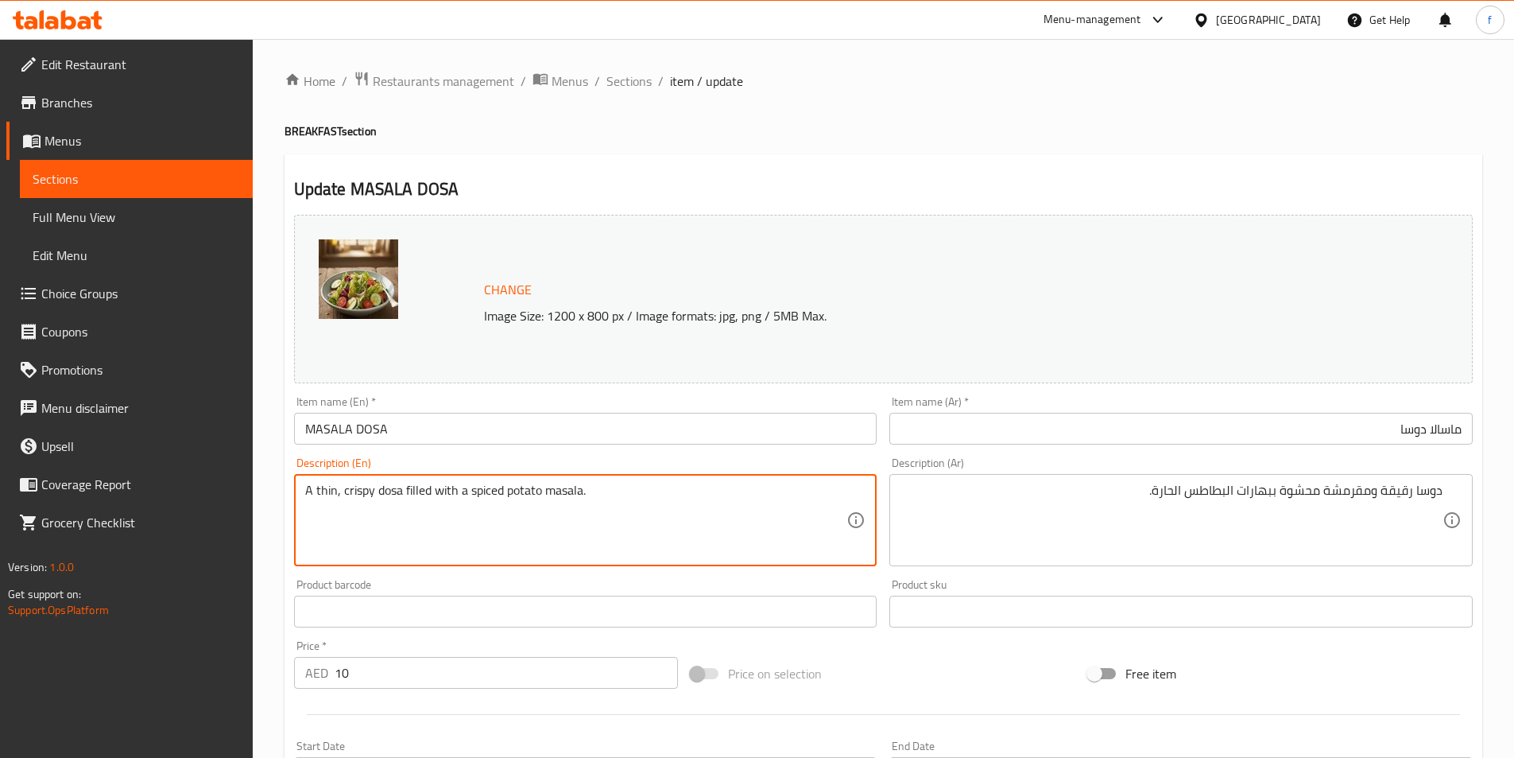
click at [532, 489] on textarea "A thin, crispy dosa filled with a spiced potato masala." at bounding box center [576, 521] width 542 height 76
click at [658, 502] on textarea "A thin, crispy dosa filled with a spiced potato masala." at bounding box center [576, 521] width 542 height 76
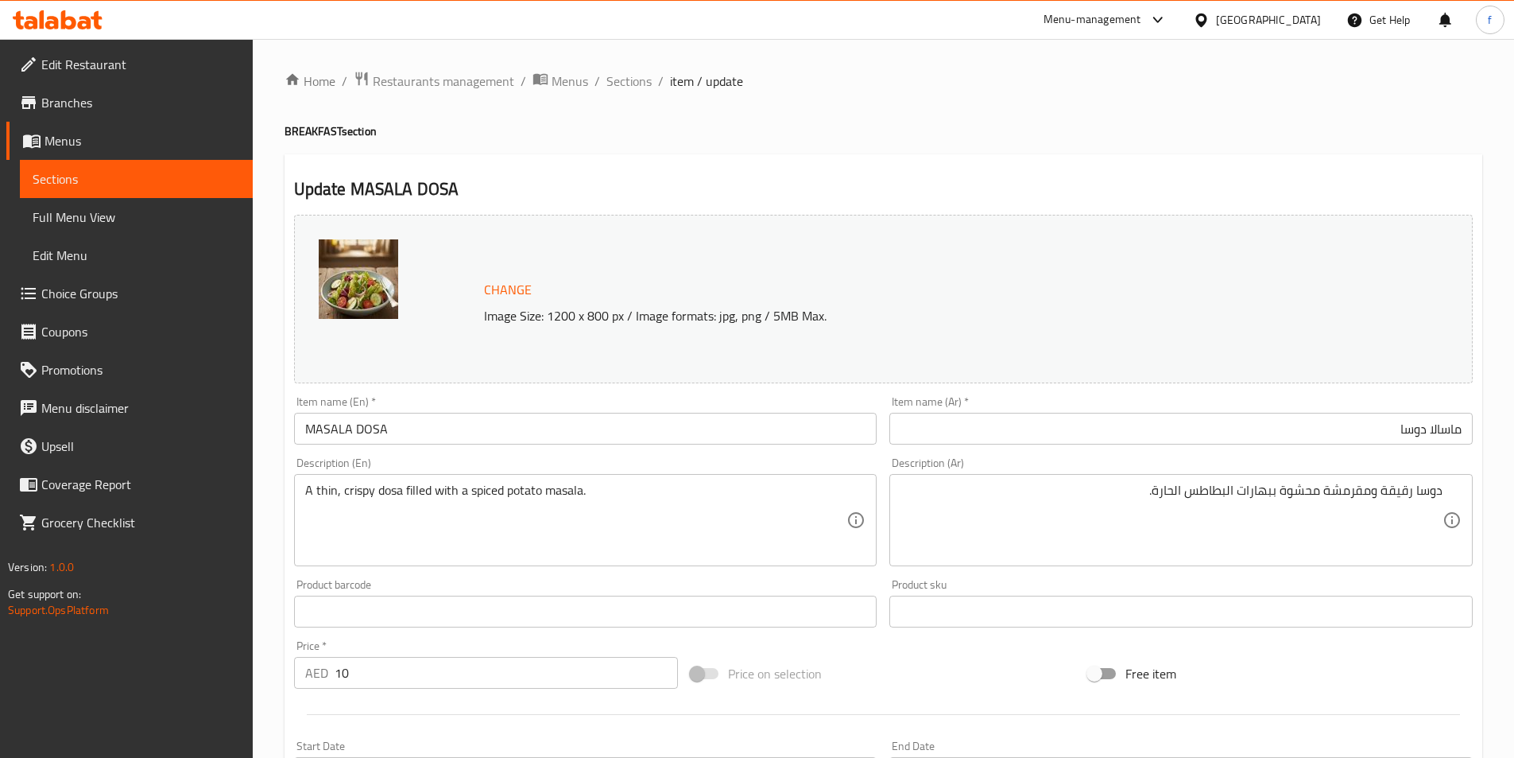
click at [688, 584] on div "Product barcode Product barcode" at bounding box center [586, 603] width 584 height 48
